Goal: Find specific page/section: Find specific page/section

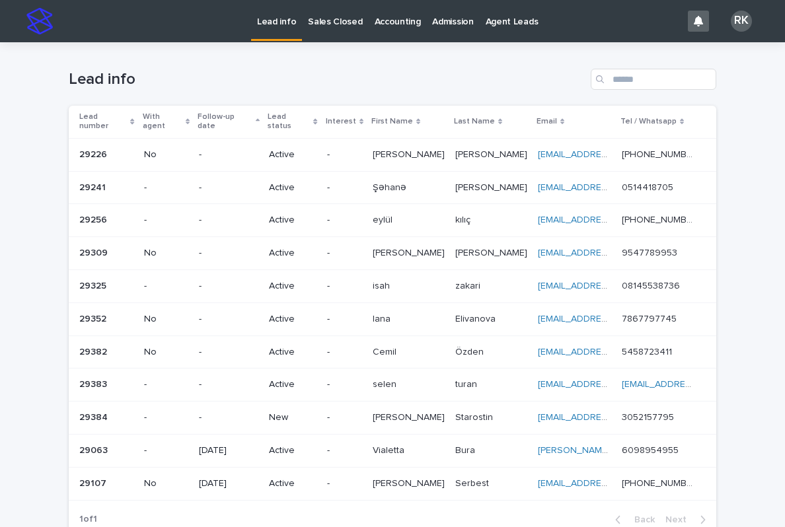
click at [330, 34] on link "Sales Closed" at bounding box center [335, 20] width 66 height 41
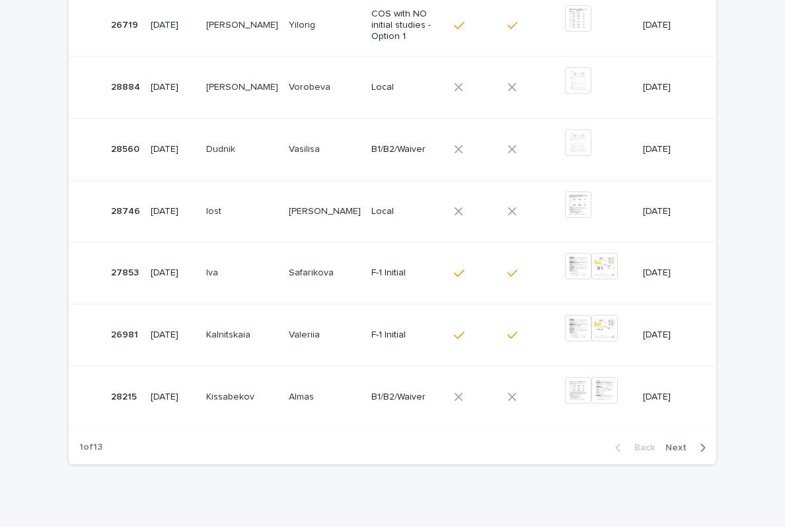
scroll to position [461, 0]
click at [675, 432] on div "Back Next" at bounding box center [661, 448] width 112 height 33
click at [675, 443] on button "Next" at bounding box center [688, 449] width 56 height 12
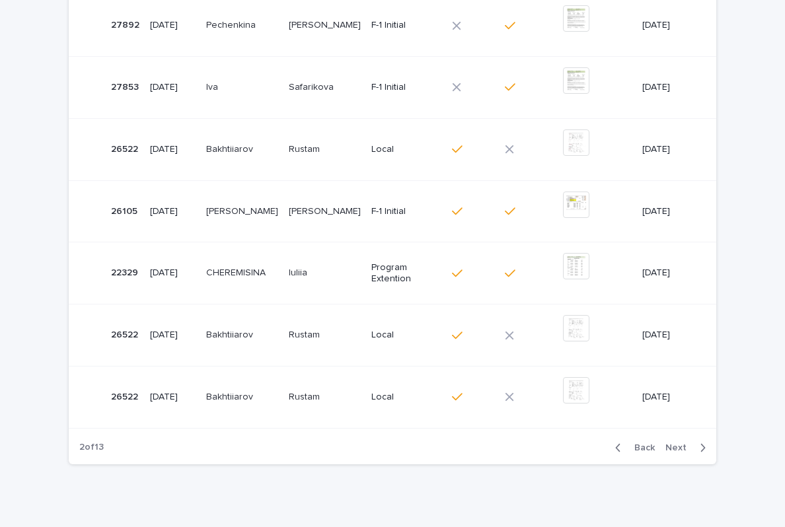
scroll to position [461, 0]
click at [684, 444] on span "Next" at bounding box center [679, 448] width 29 height 9
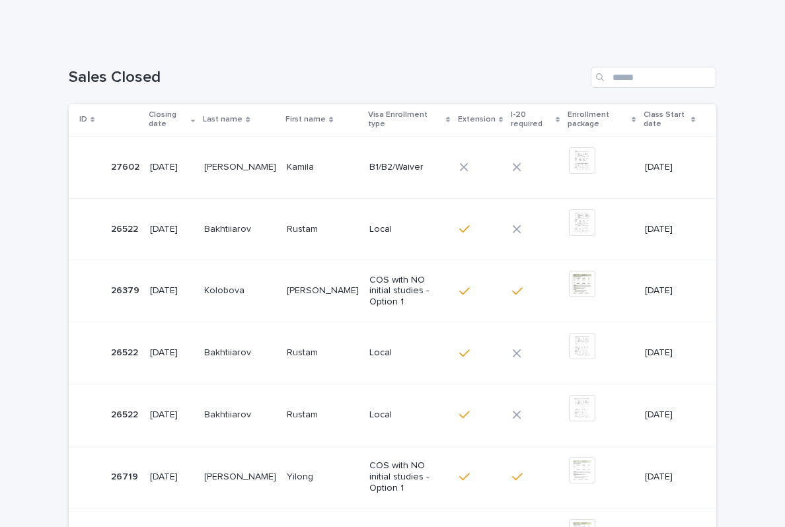
scroll to position [149, 0]
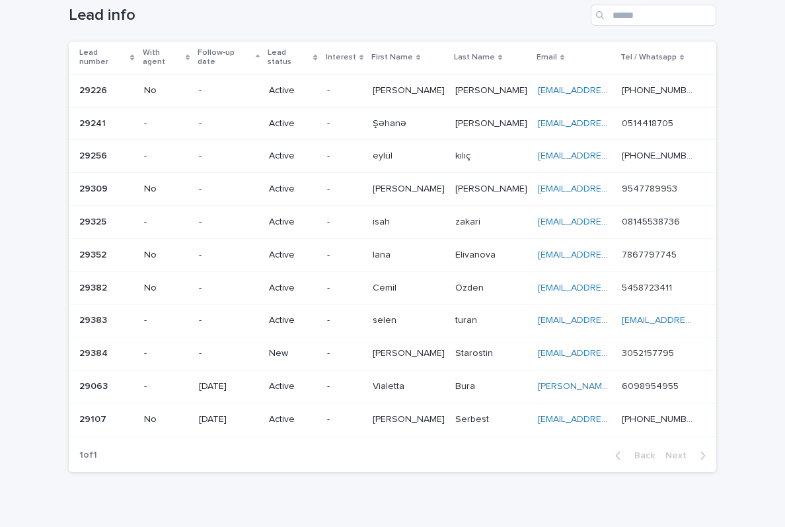
scroll to position [65, 0]
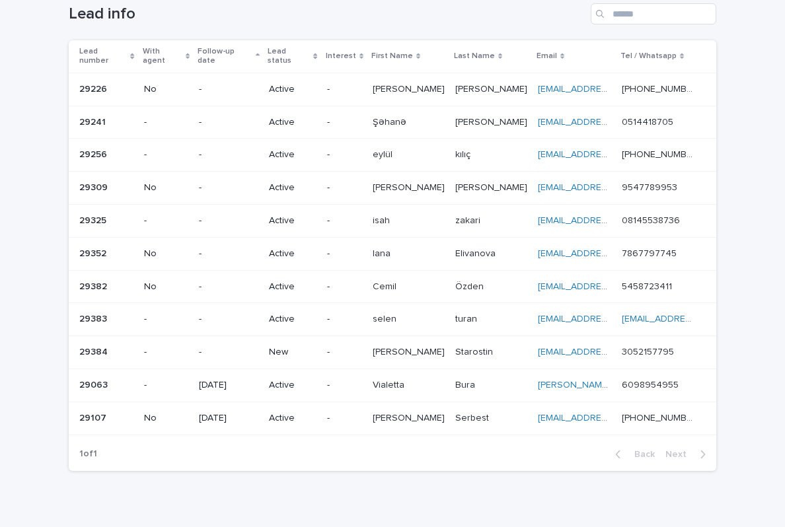
click at [439, 346] on div "Ivan Ivan" at bounding box center [409, 353] width 72 height 22
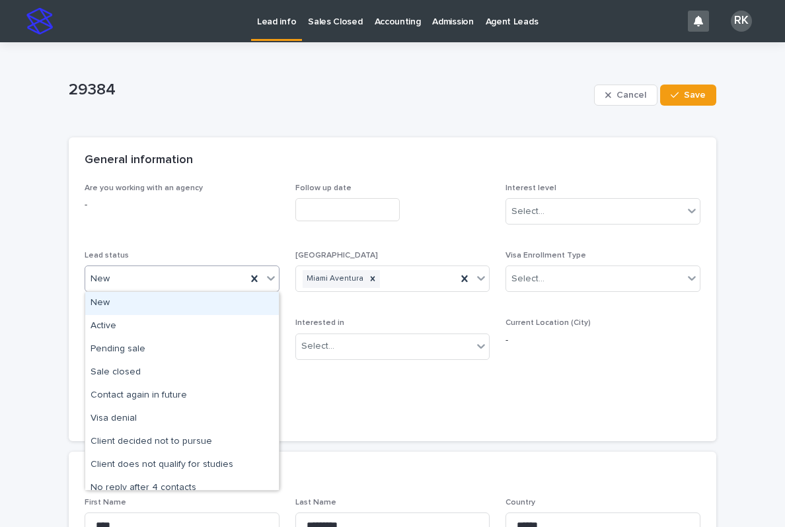
click at [272, 283] on icon at bounding box center [270, 278] width 13 height 13
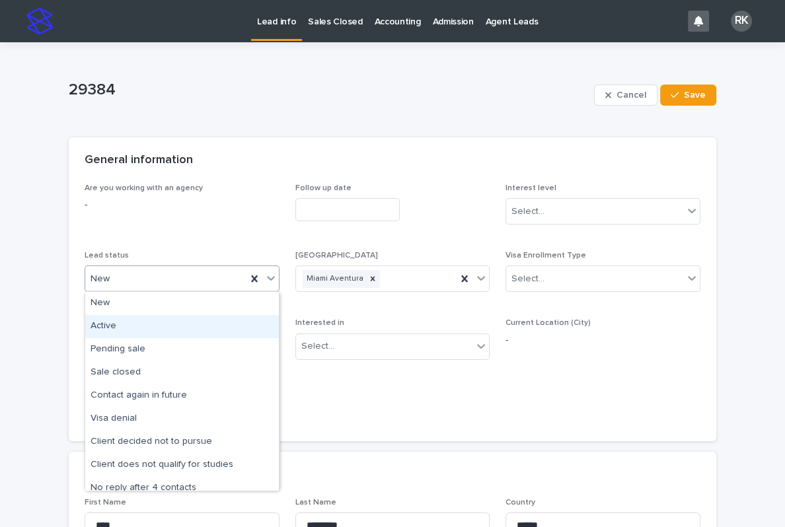
click at [194, 326] on div "Active" at bounding box center [182, 326] width 194 height 23
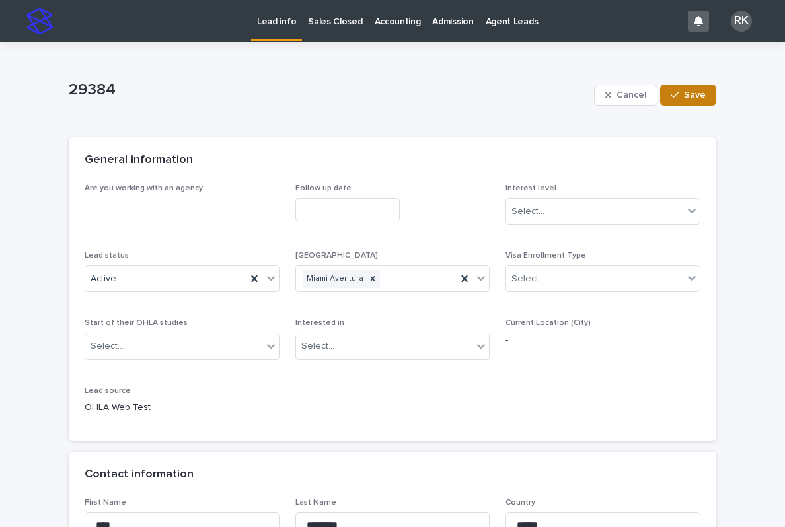
click at [716, 91] on button "Save" at bounding box center [688, 95] width 56 height 21
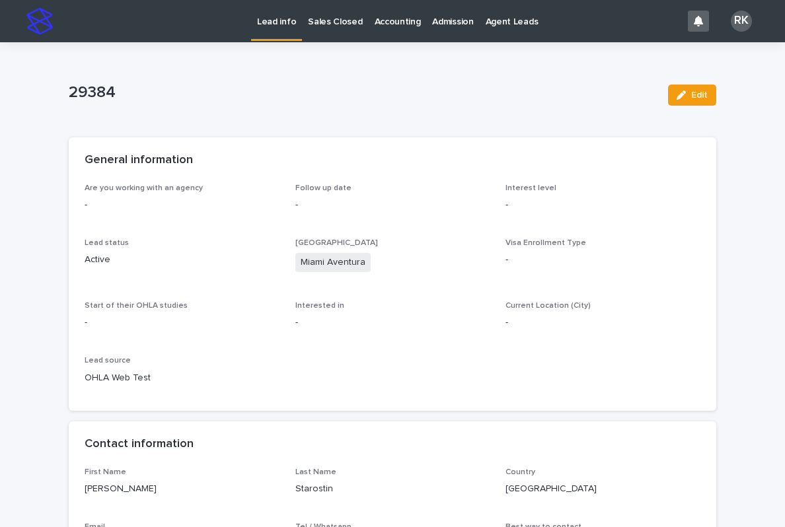
click at [274, 26] on p "Lead info" at bounding box center [276, 14] width 39 height 28
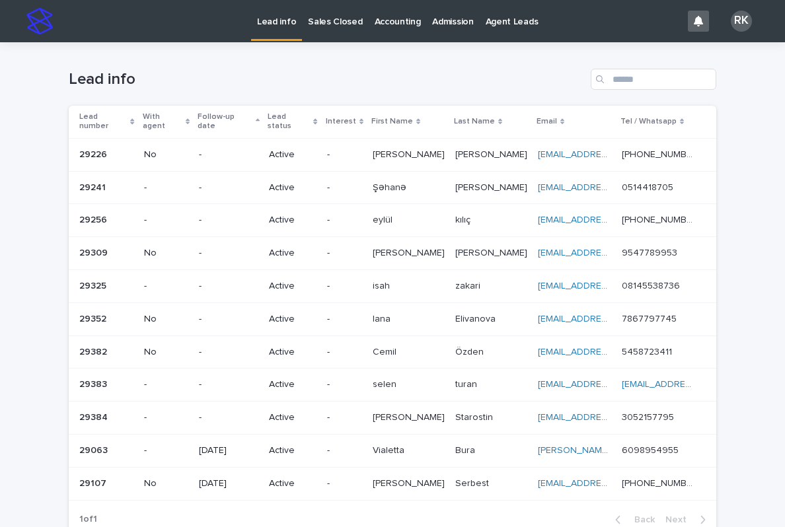
click at [338, 16] on p "Sales Closed" at bounding box center [335, 14] width 54 height 28
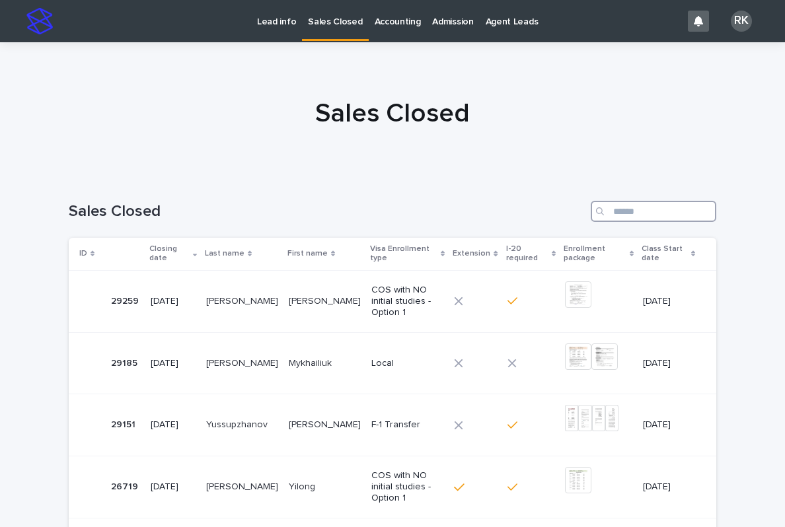
click at [638, 207] on input "Search" at bounding box center [654, 211] width 126 height 21
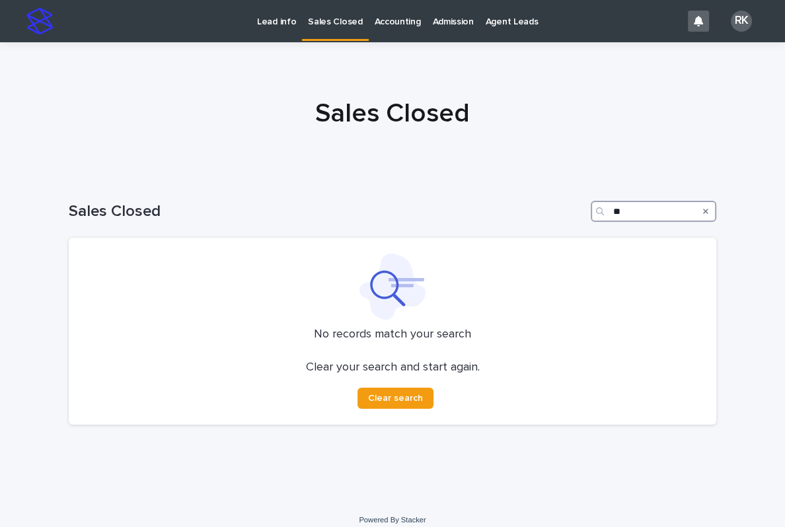
type input "*"
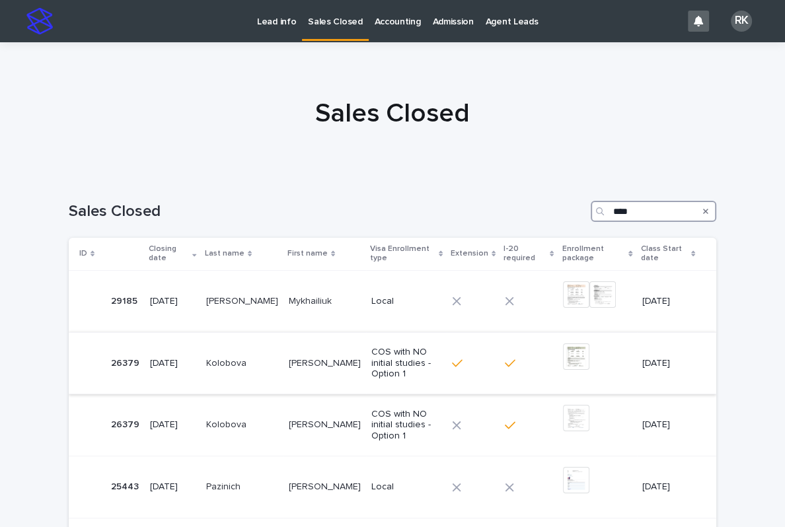
type input "****"
click at [371, 347] on p "COS with NO initial studies - Option 1" at bounding box center [406, 363] width 70 height 33
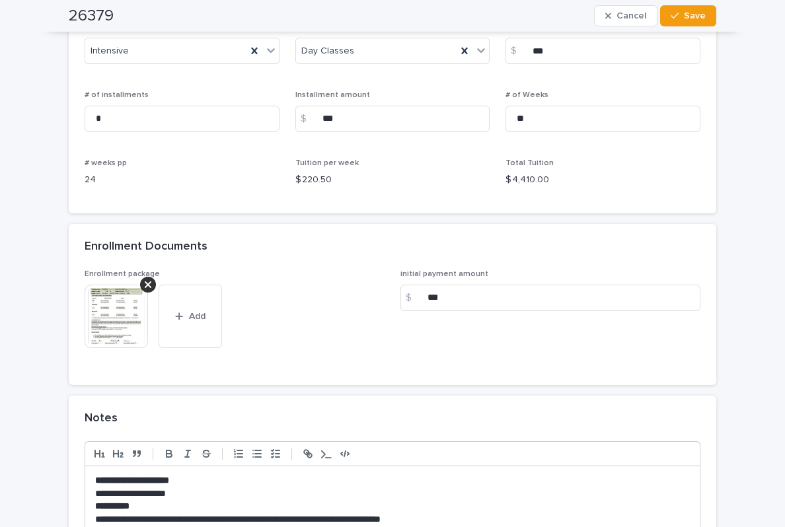
scroll to position [1030, 0]
click at [116, 310] on img at bounding box center [116, 316] width 63 height 63
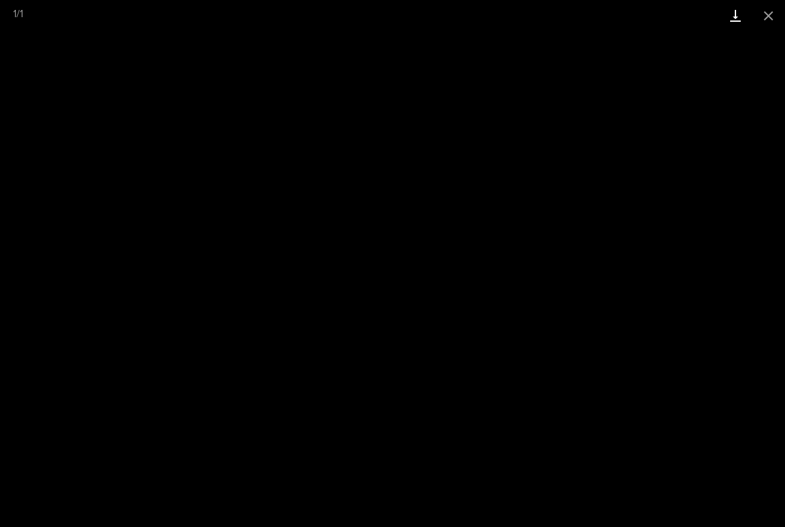
click at [732, 9] on link "Download" at bounding box center [735, 15] width 33 height 31
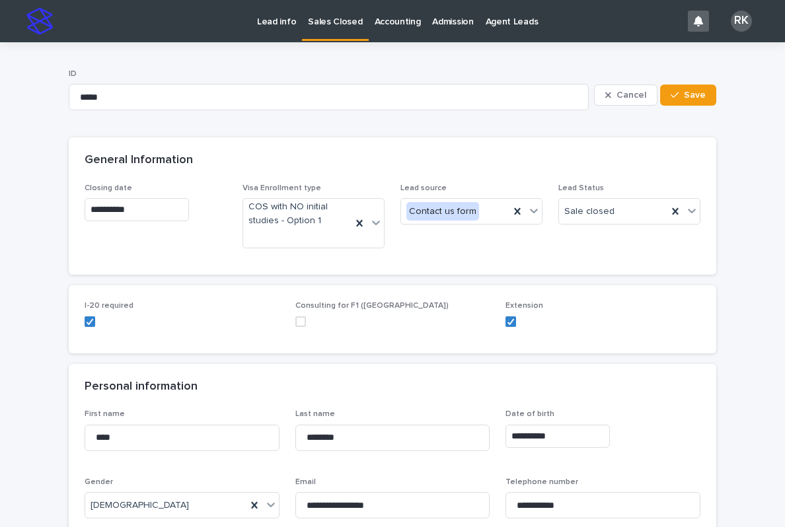
scroll to position [0, 0]
click at [277, 22] on p "Lead info" at bounding box center [276, 14] width 39 height 28
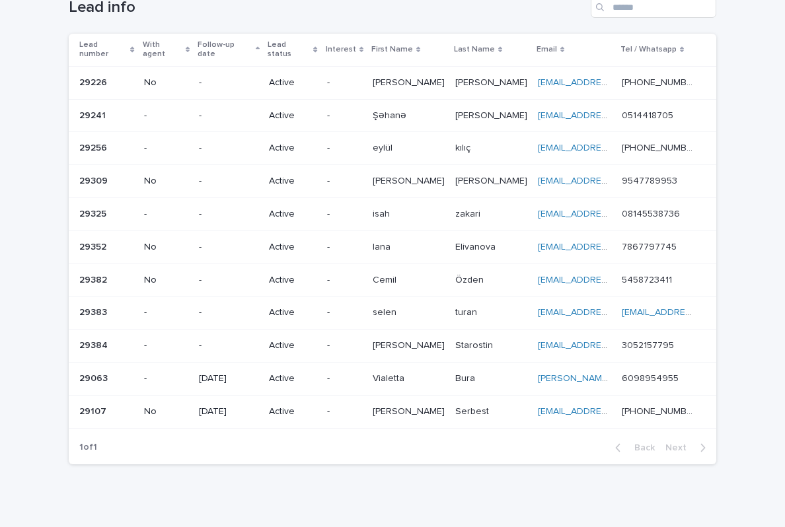
scroll to position [71, 0]
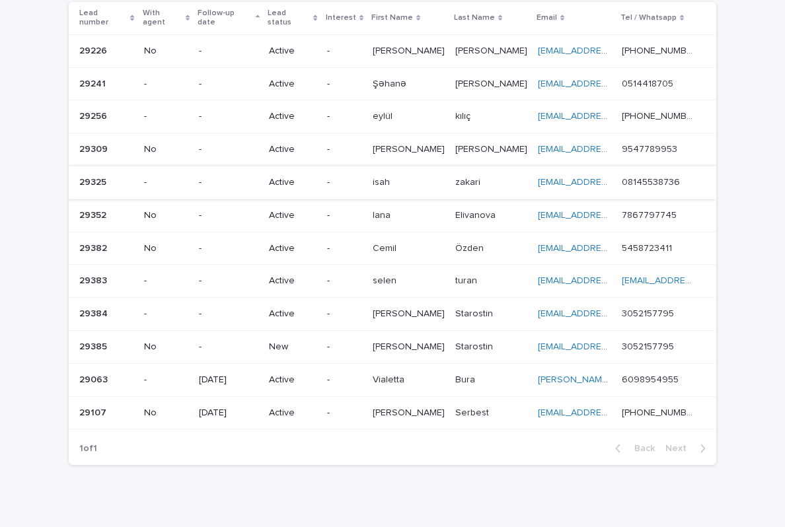
scroll to position [103, 0]
